Goal: Transaction & Acquisition: Purchase product/service

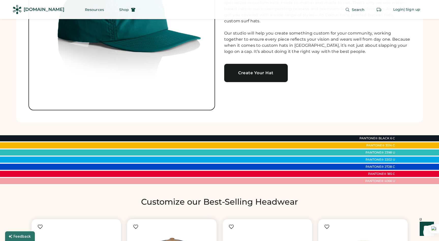
scroll to position [61, 0]
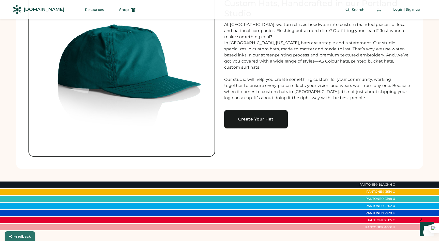
click at [247, 125] on link "Create Your Hat" at bounding box center [256, 119] width 64 height 18
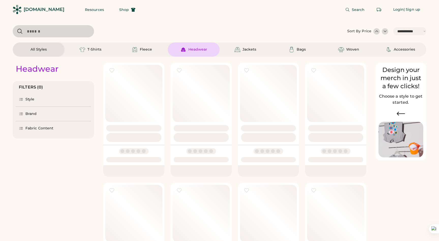
select select "*****"
select select "*"
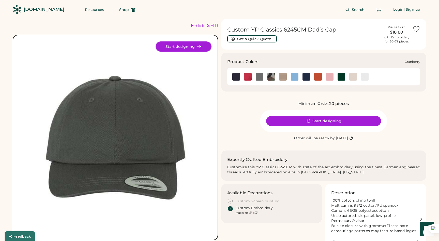
click at [247, 76] on img at bounding box center [248, 77] width 8 height 8
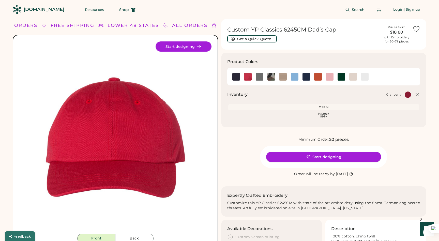
click at [302, 158] on button "Start designing" at bounding box center [323, 157] width 115 height 10
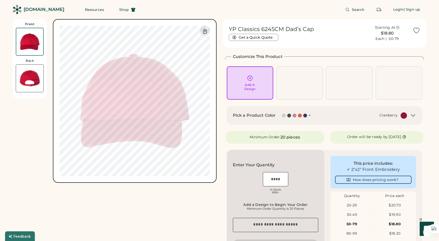
click at [36, 83] on img at bounding box center [29, 78] width 27 height 27
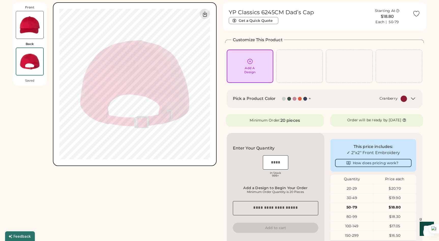
scroll to position [19, 0]
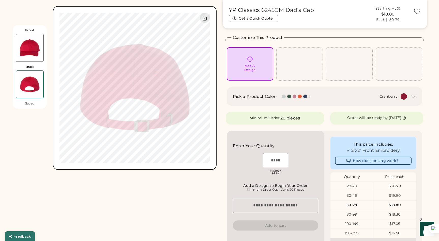
click at [34, 55] on img at bounding box center [29, 47] width 27 height 27
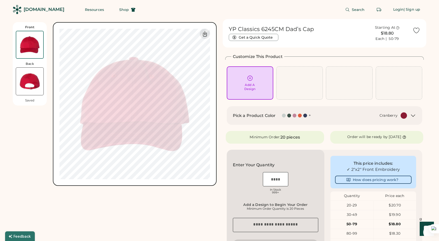
click at [35, 89] on img at bounding box center [29, 81] width 27 height 27
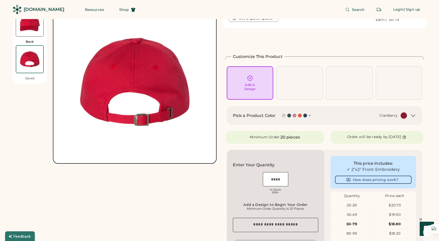
scroll to position [22, 0]
